Goal: Task Accomplishment & Management: Manage account settings

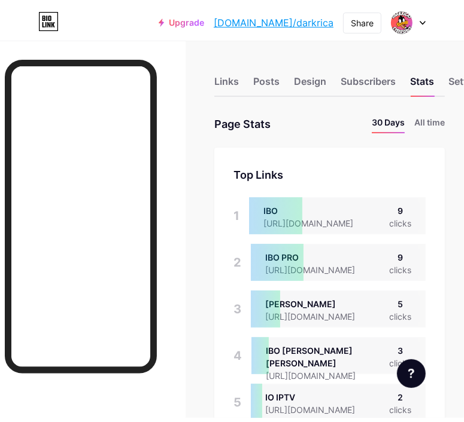
scroll to position [413, 464]
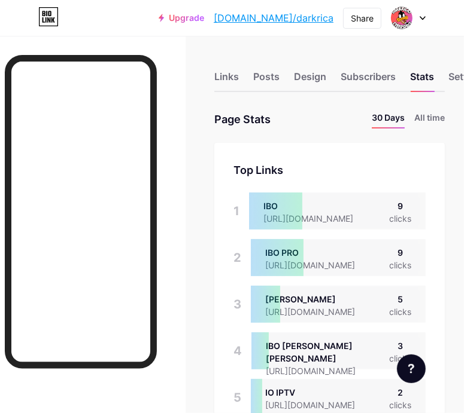
click at [419, 17] on icon at bounding box center [422, 18] width 6 height 4
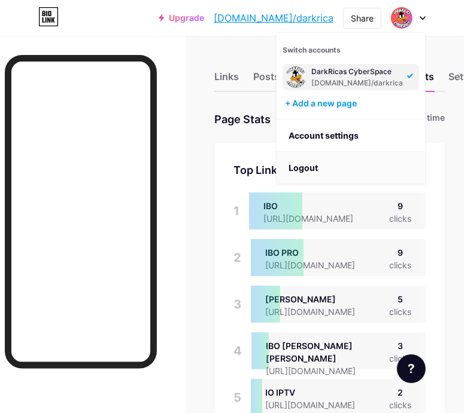
click at [316, 171] on li "Logout" at bounding box center [350, 168] width 148 height 32
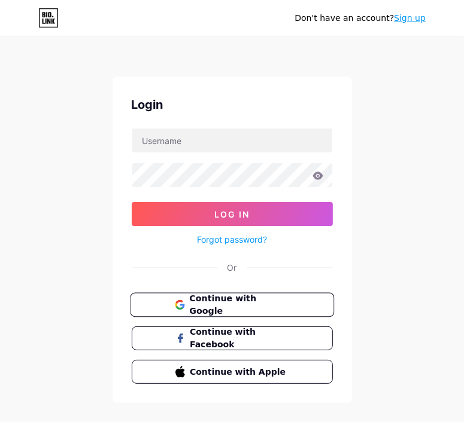
click at [263, 303] on span "Continue with Google" at bounding box center [239, 306] width 100 height 26
